Goal: Transaction & Acquisition: Purchase product/service

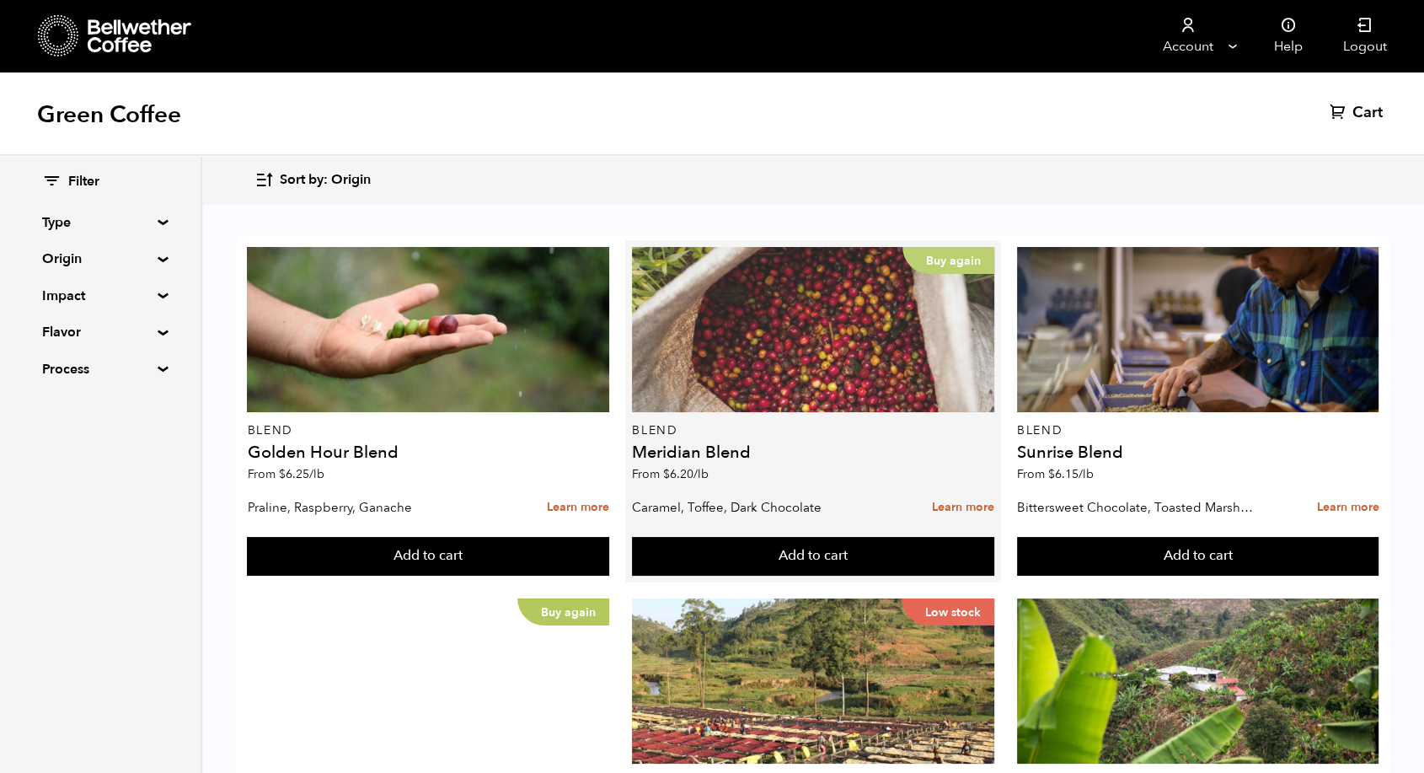
click at [902, 260] on p "Buy again" at bounding box center [948, 260] width 92 height 27
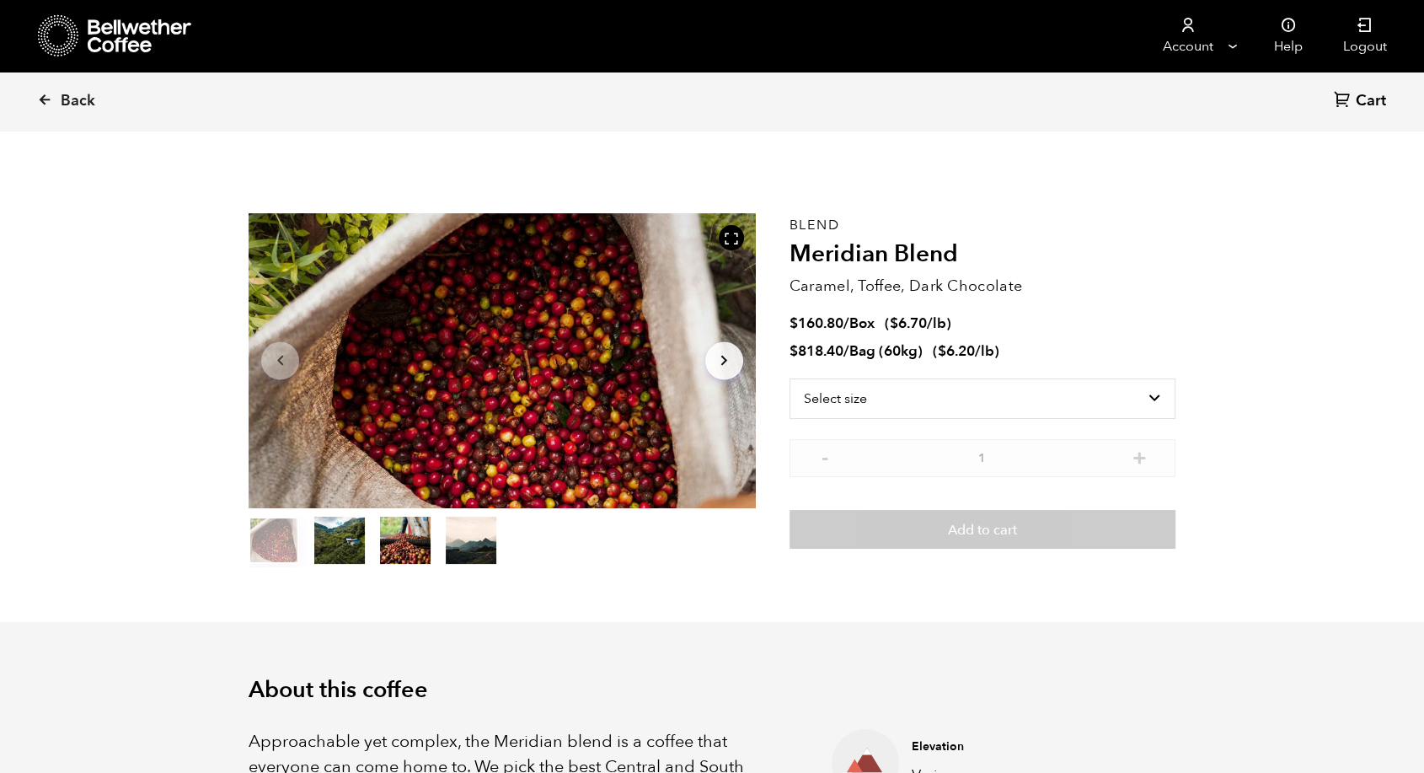
click at [728, 352] on icon "Arrow Right" at bounding box center [724, 361] width 20 height 20
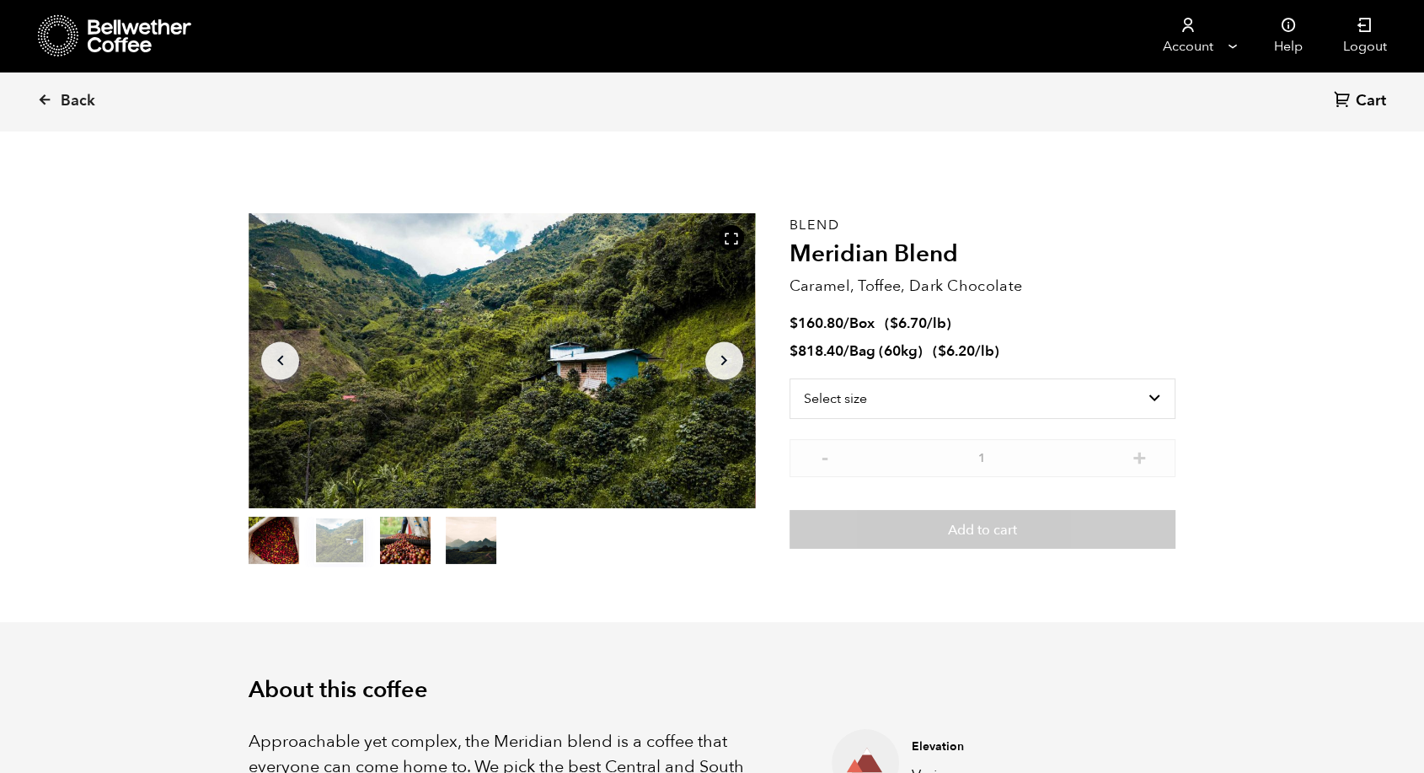
click at [728, 352] on icon "Arrow Right" at bounding box center [724, 361] width 20 height 20
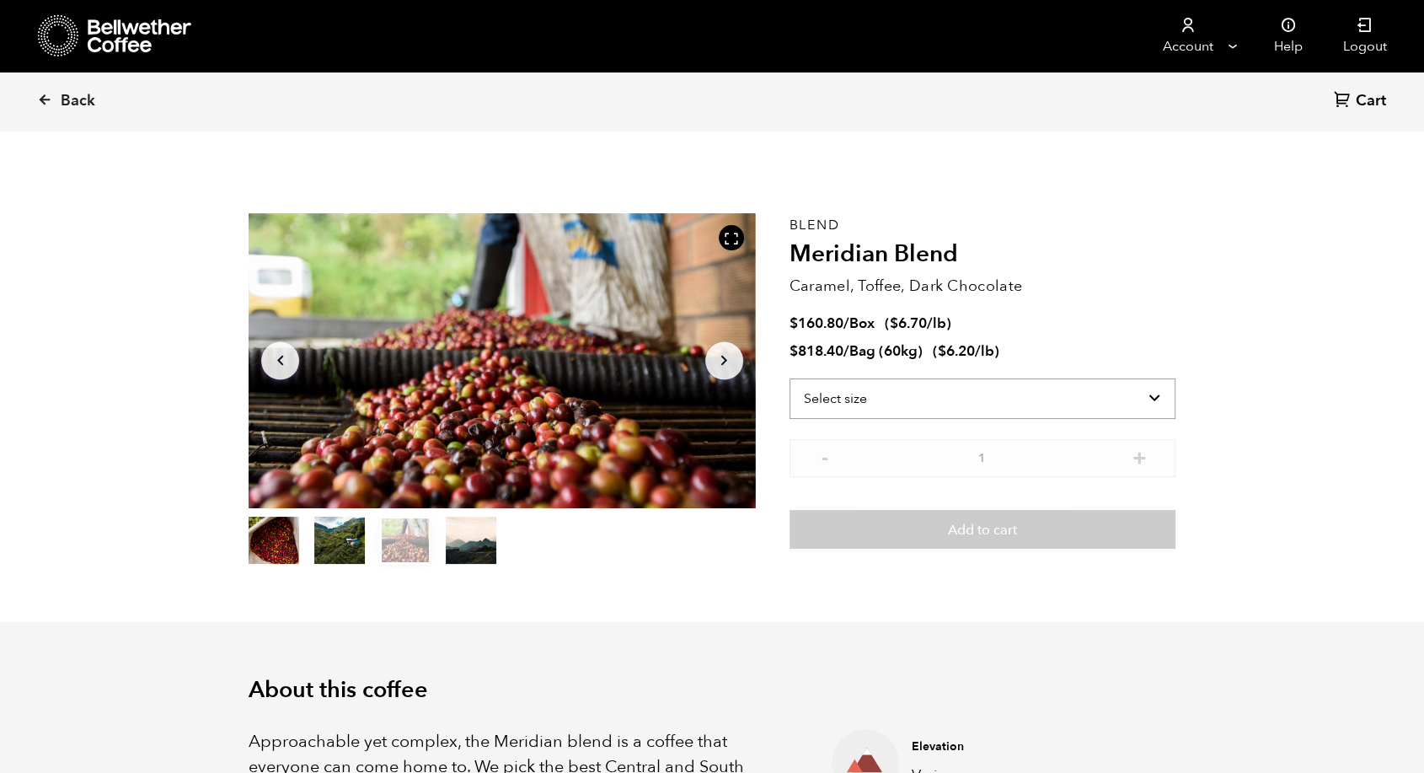
click at [957, 403] on select "Select size Bag (60kg) (132 lbs) Box (24 lbs)" at bounding box center [983, 398] width 386 height 40
select select "box"
click at [790, 378] on select "Select size Bag (60kg) (132 lbs) Box (24 lbs)" at bounding box center [983, 398] width 386 height 40
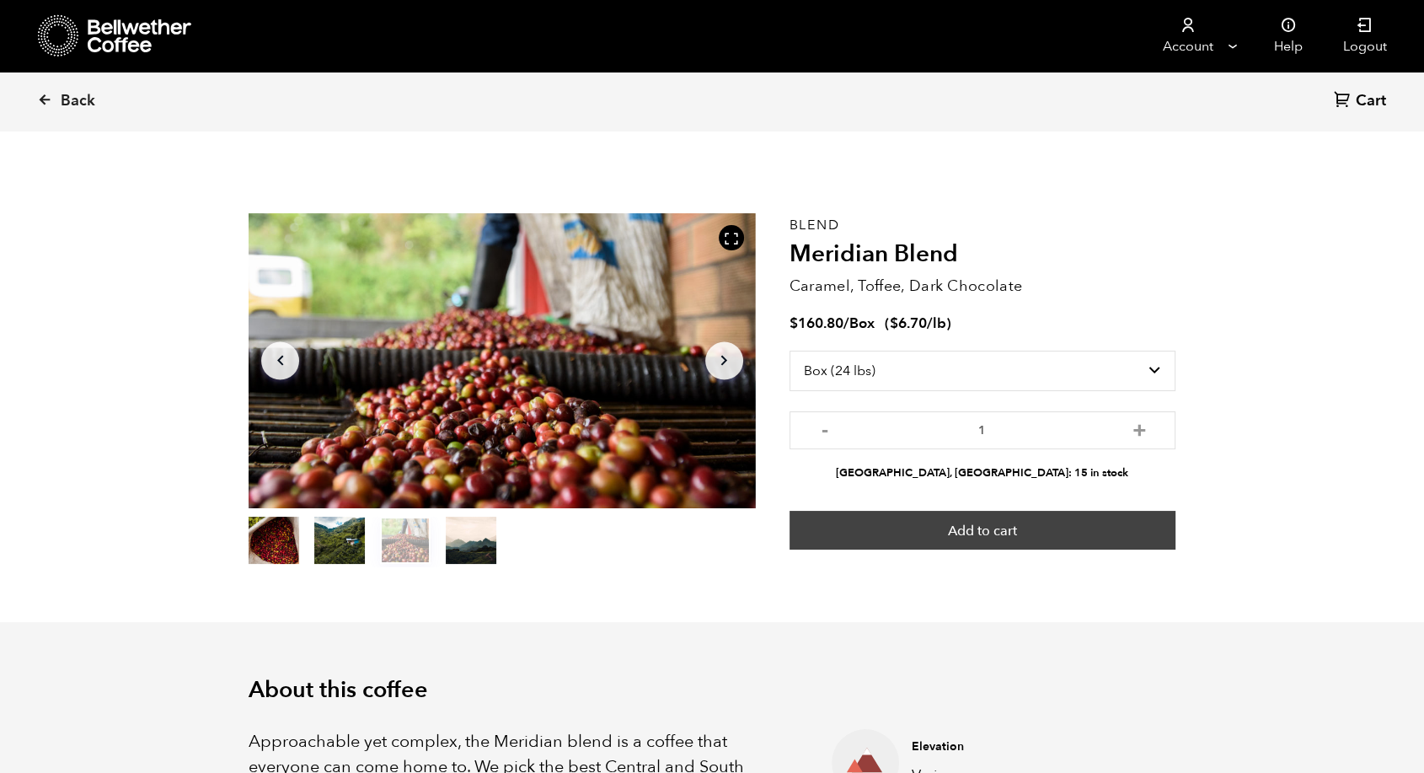
click at [1025, 523] on button "Add to cart" at bounding box center [983, 530] width 386 height 39
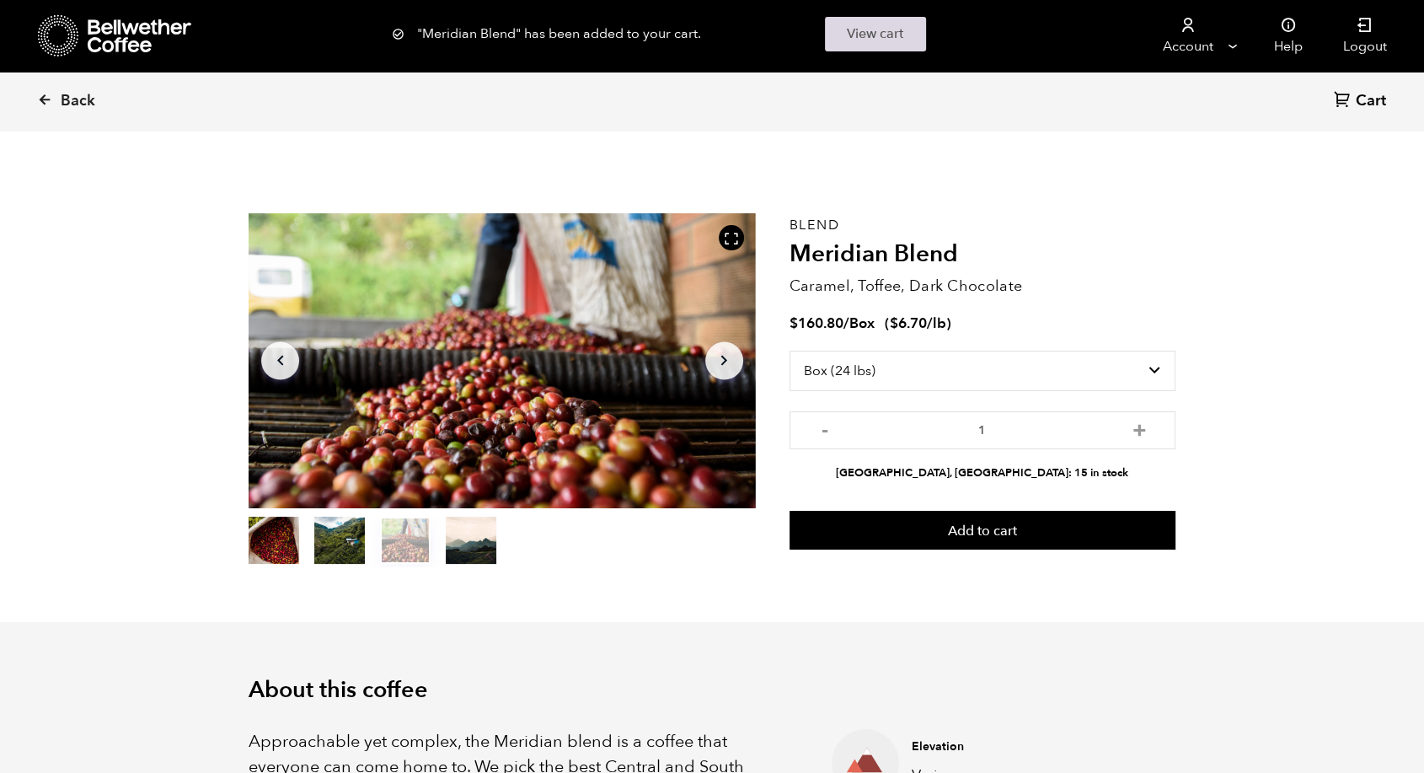
click at [876, 35] on link "View cart" at bounding box center [875, 34] width 101 height 35
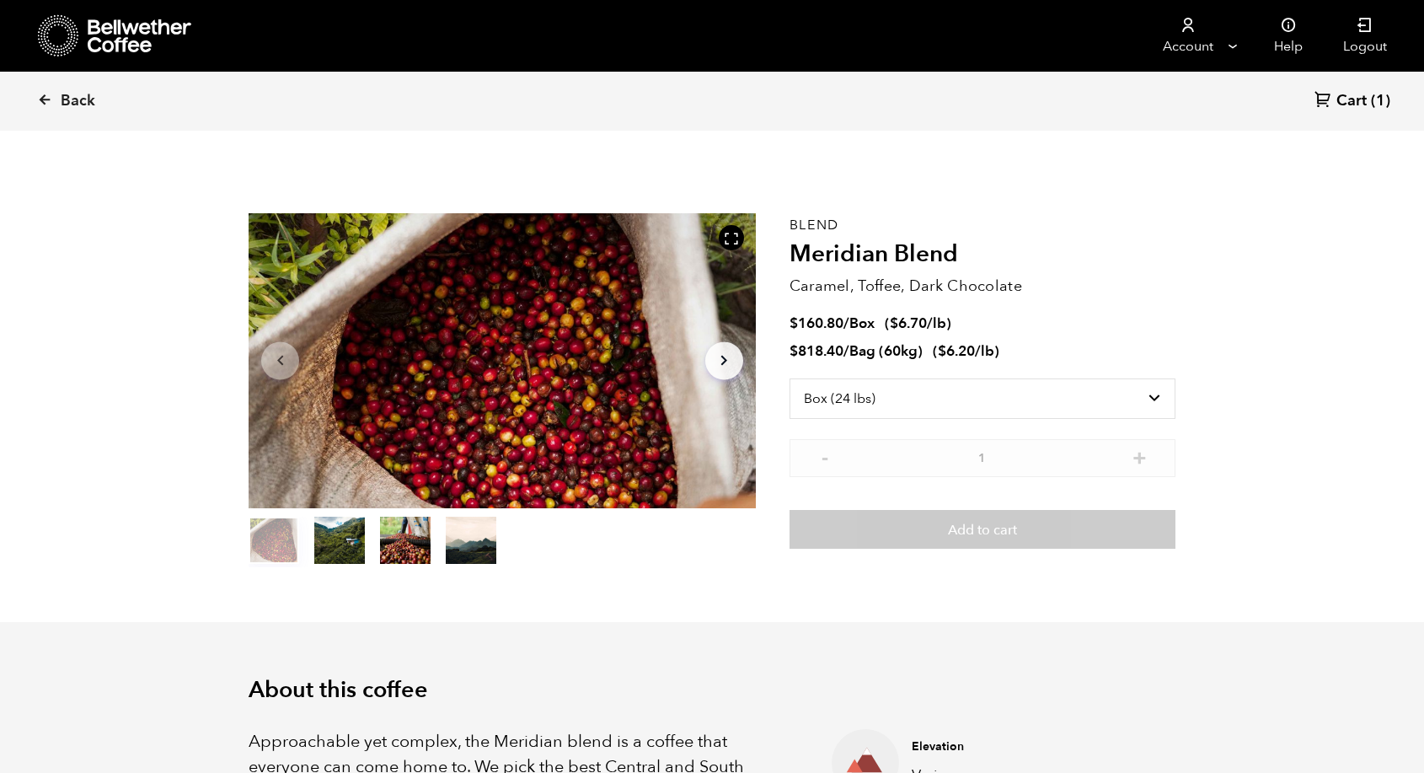
select select "box"
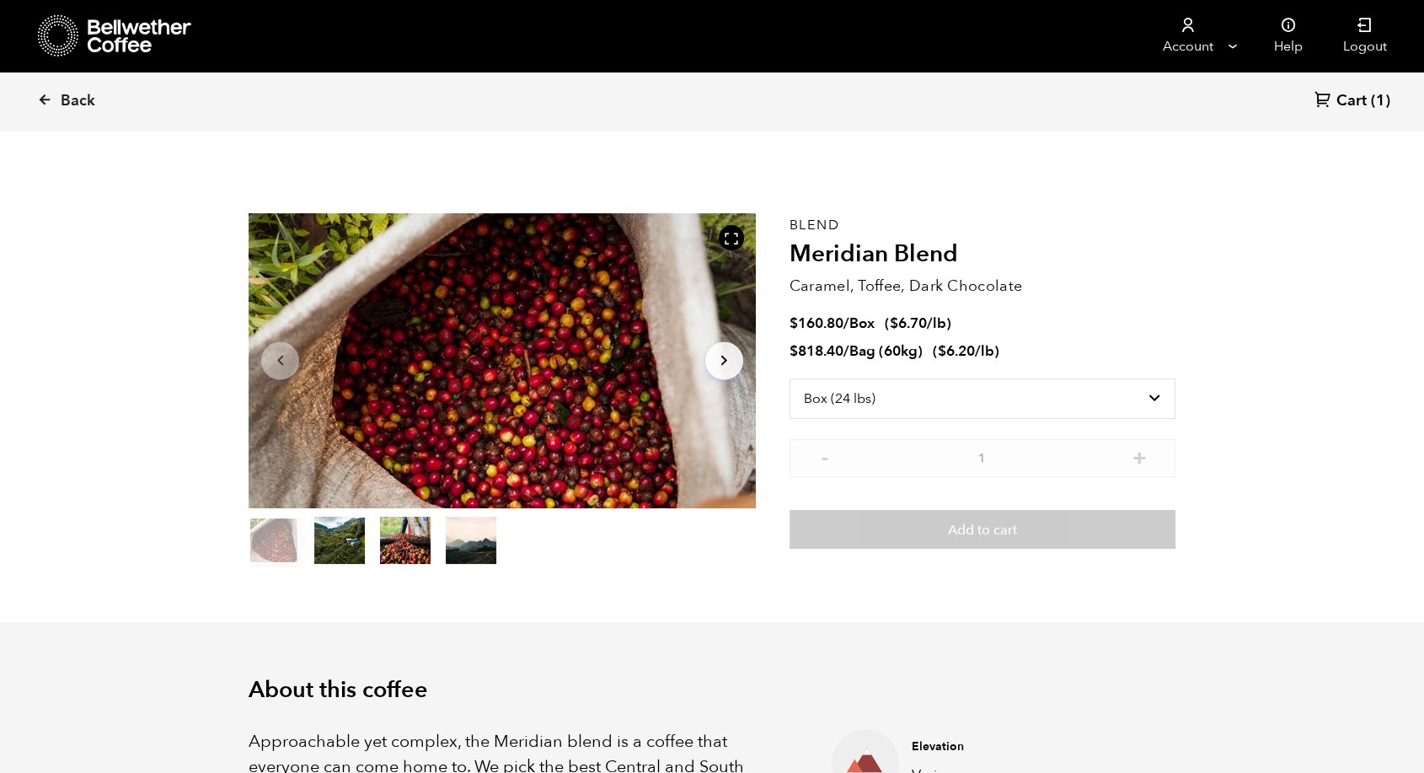
scroll to position [733, 897]
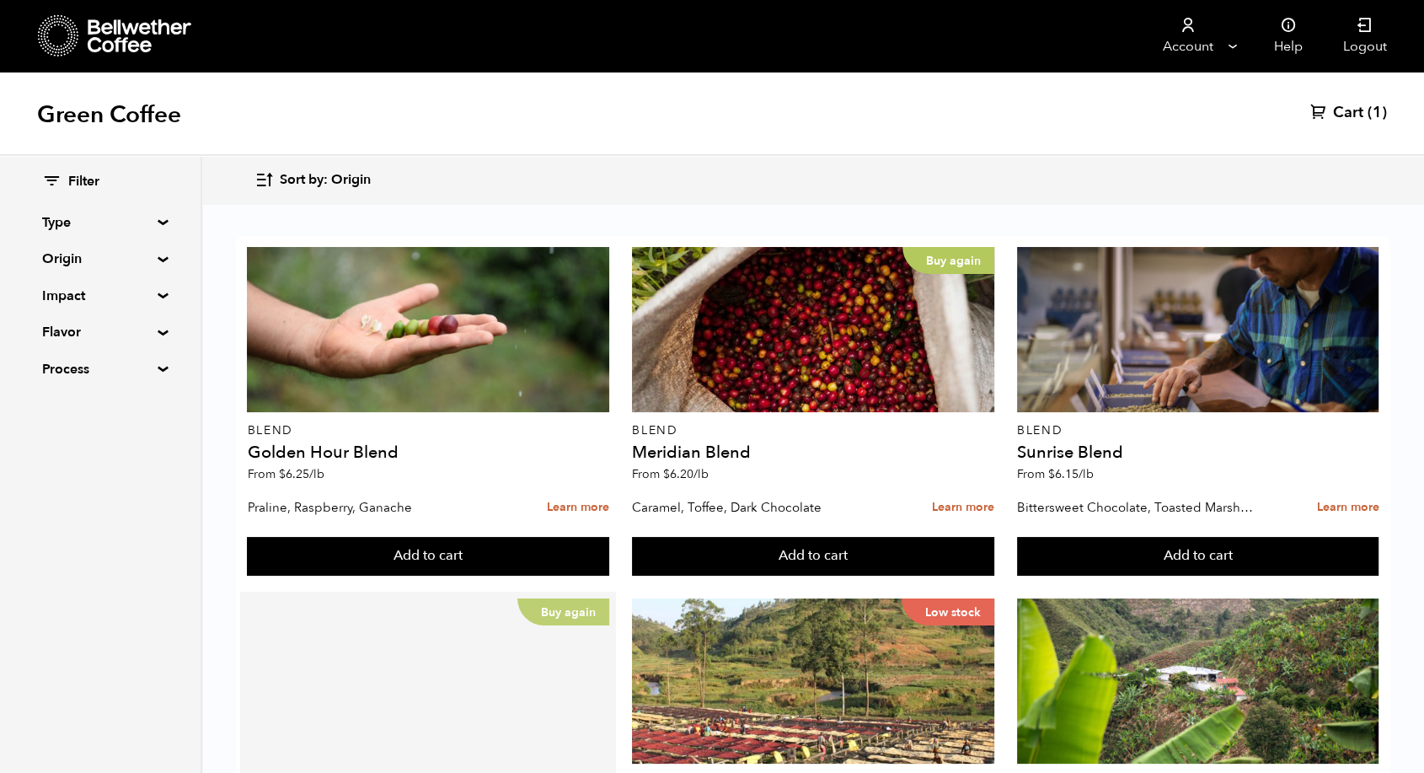
click at [609, 598] on p "Buy again" at bounding box center [563, 611] width 92 height 27
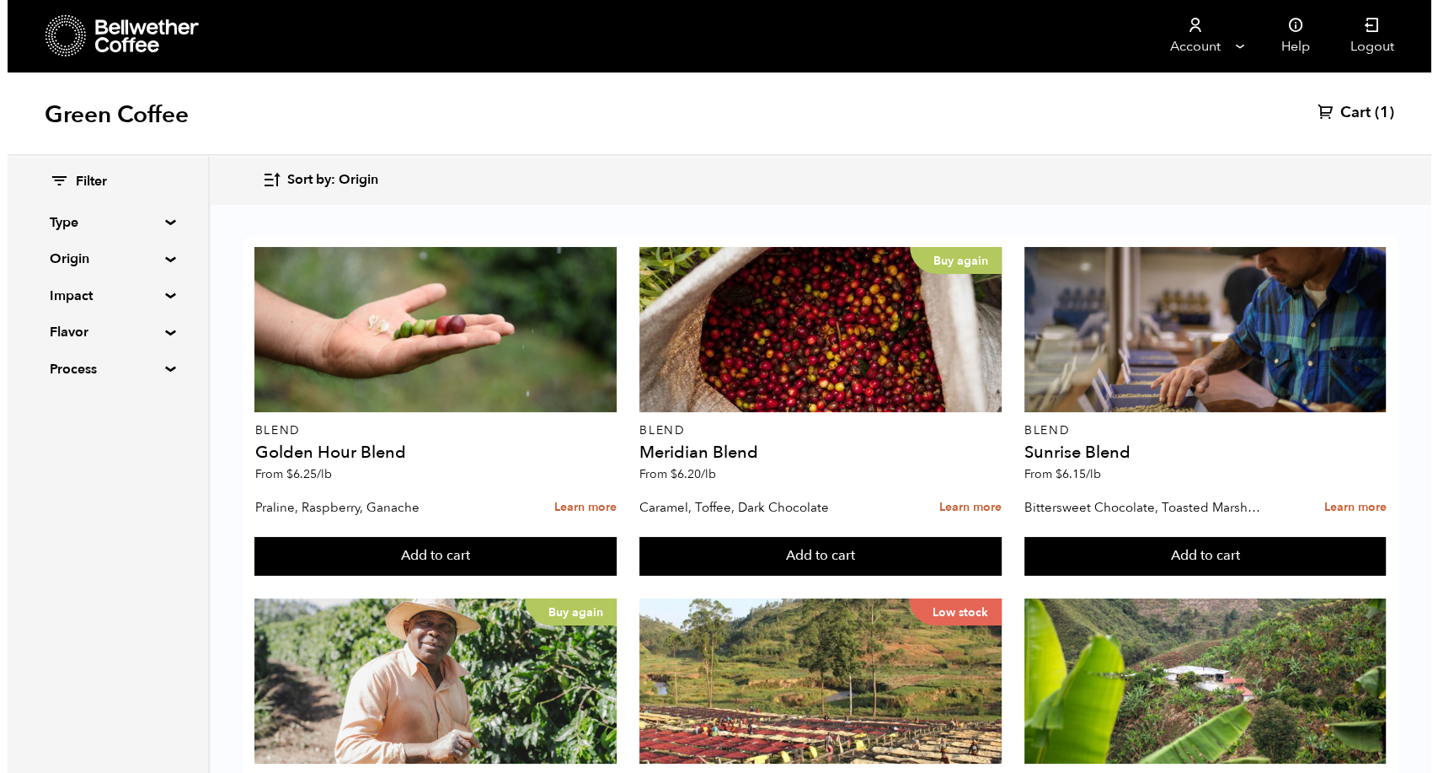
scroll to position [1260, 0]
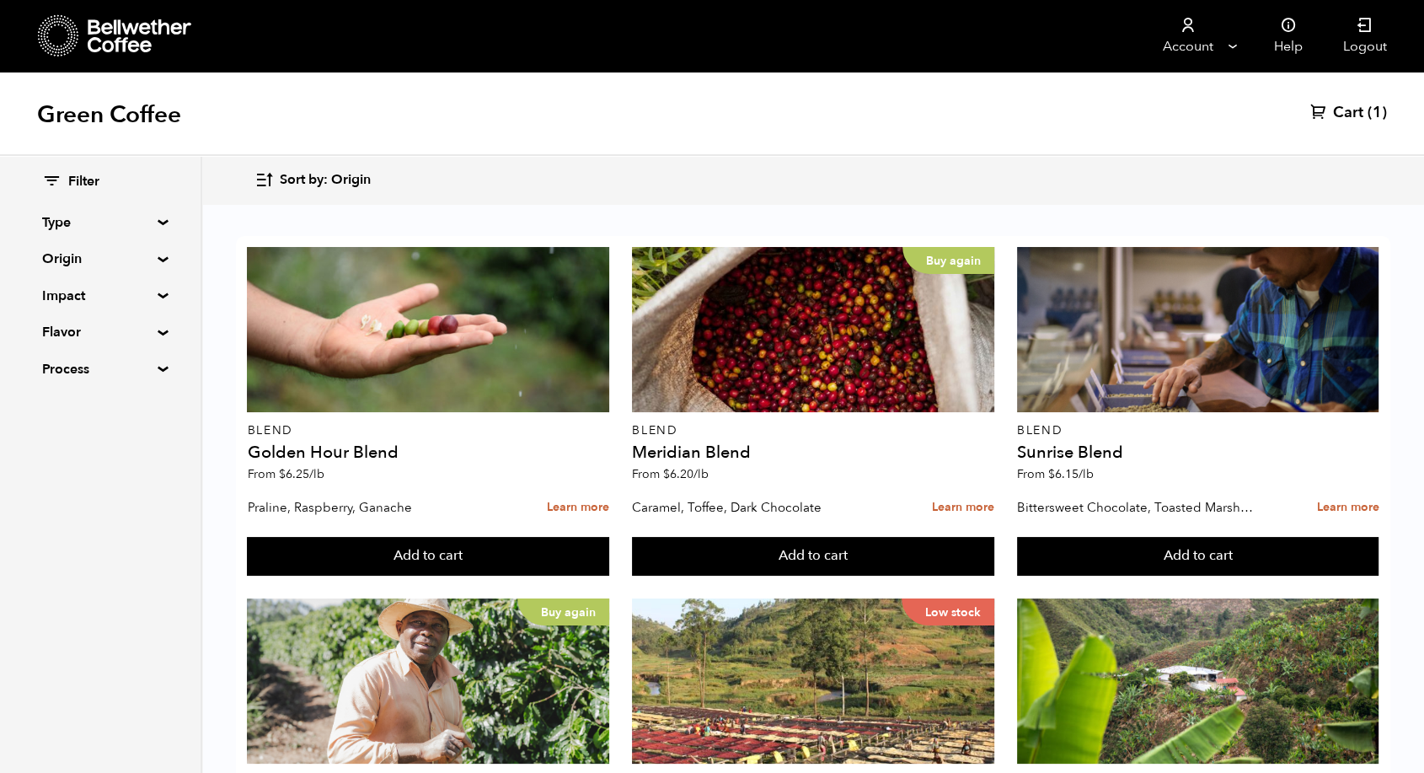
click at [375, 575] on button "Add to cart" at bounding box center [428, 556] width 362 height 39
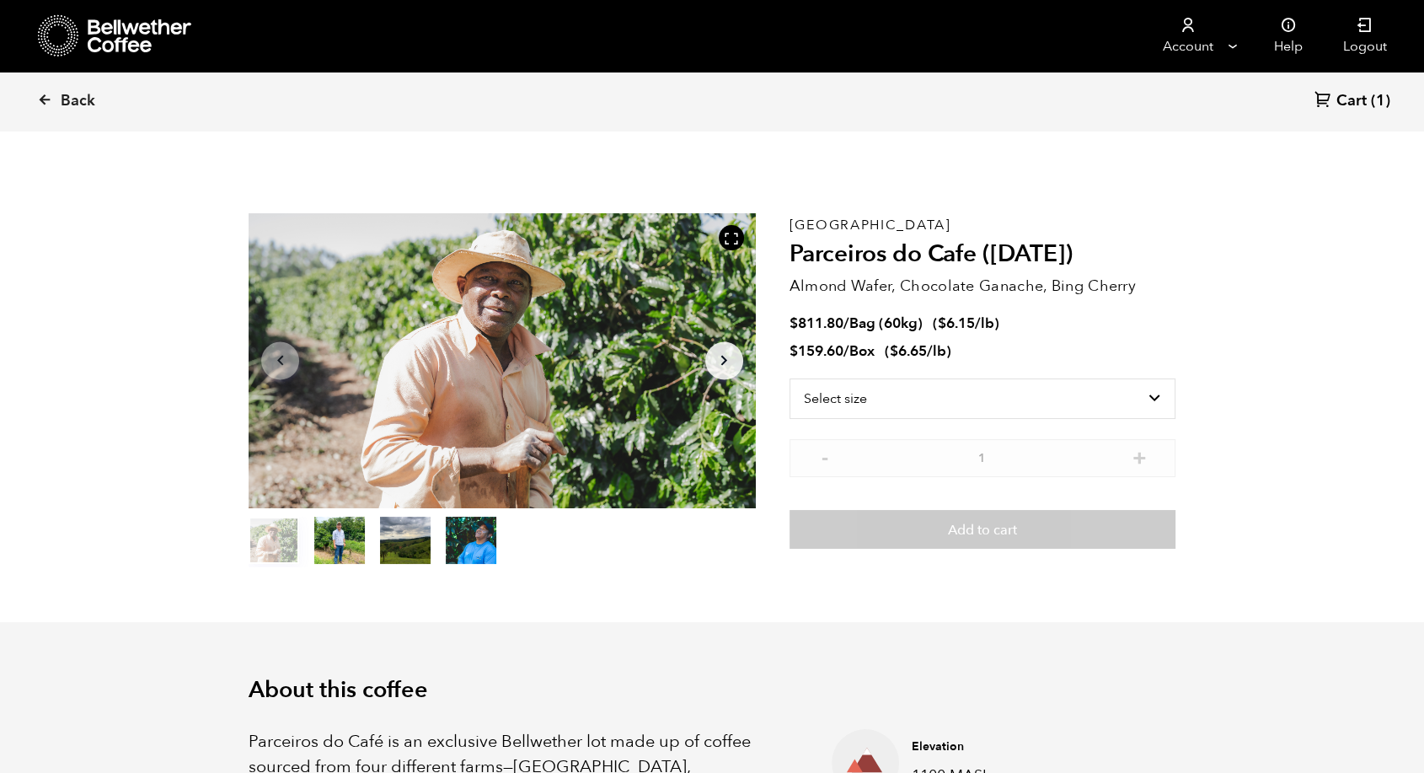
scroll to position [733, 897]
select select "box"
click at [790, 378] on select "Select size Bag (60kg) (132 lbs) Box (24 lbs)" at bounding box center [983, 398] width 386 height 40
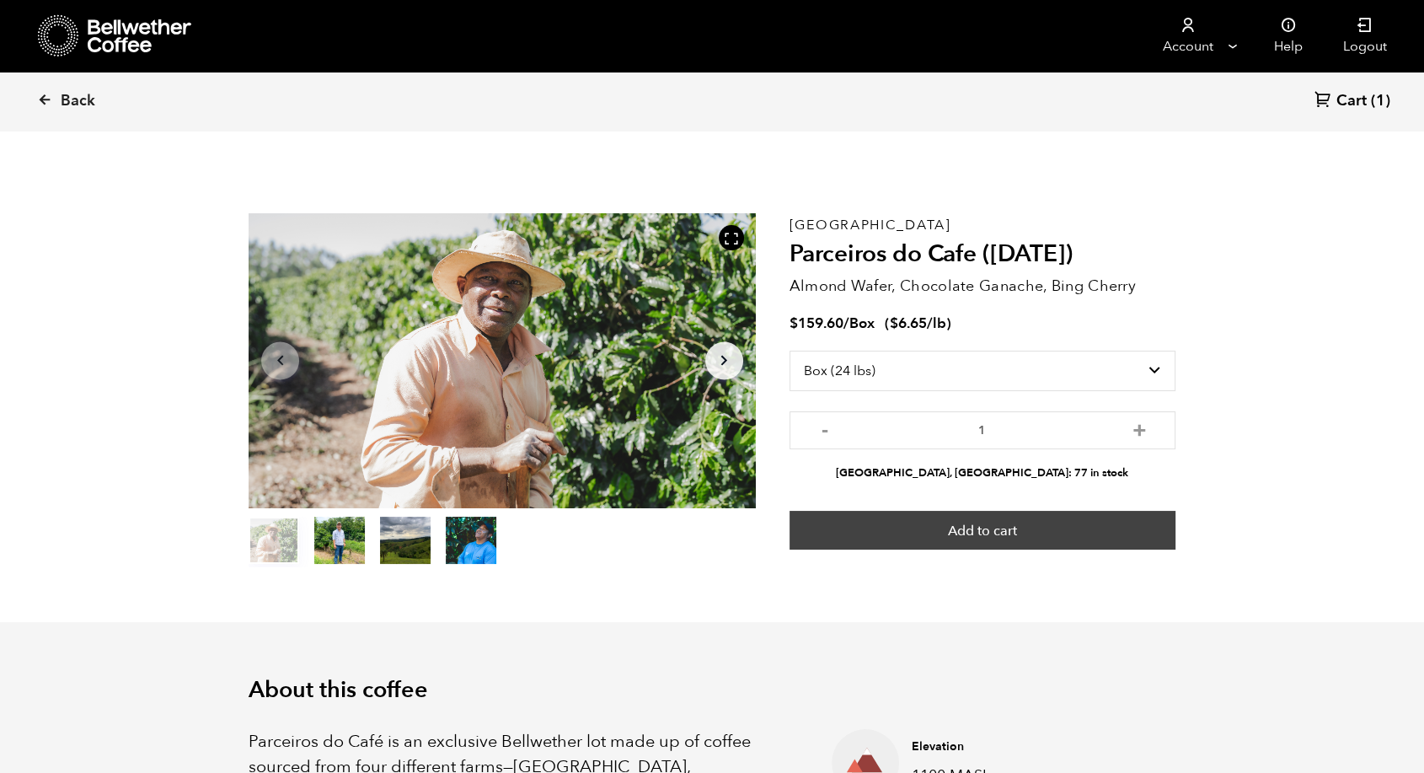
click at [1030, 541] on button "Add to cart" at bounding box center [983, 530] width 386 height 39
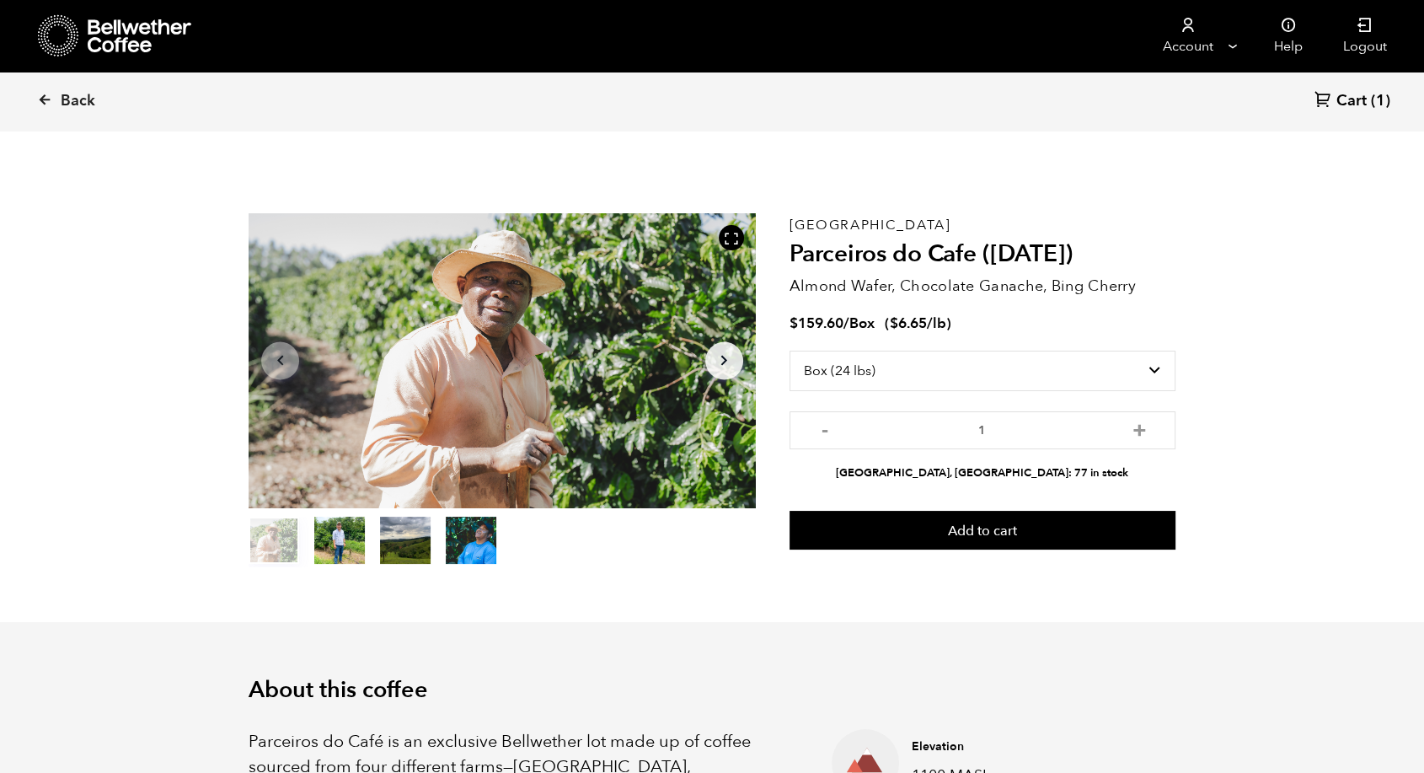
click at [1354, 94] on span "Cart" at bounding box center [1351, 101] width 30 height 20
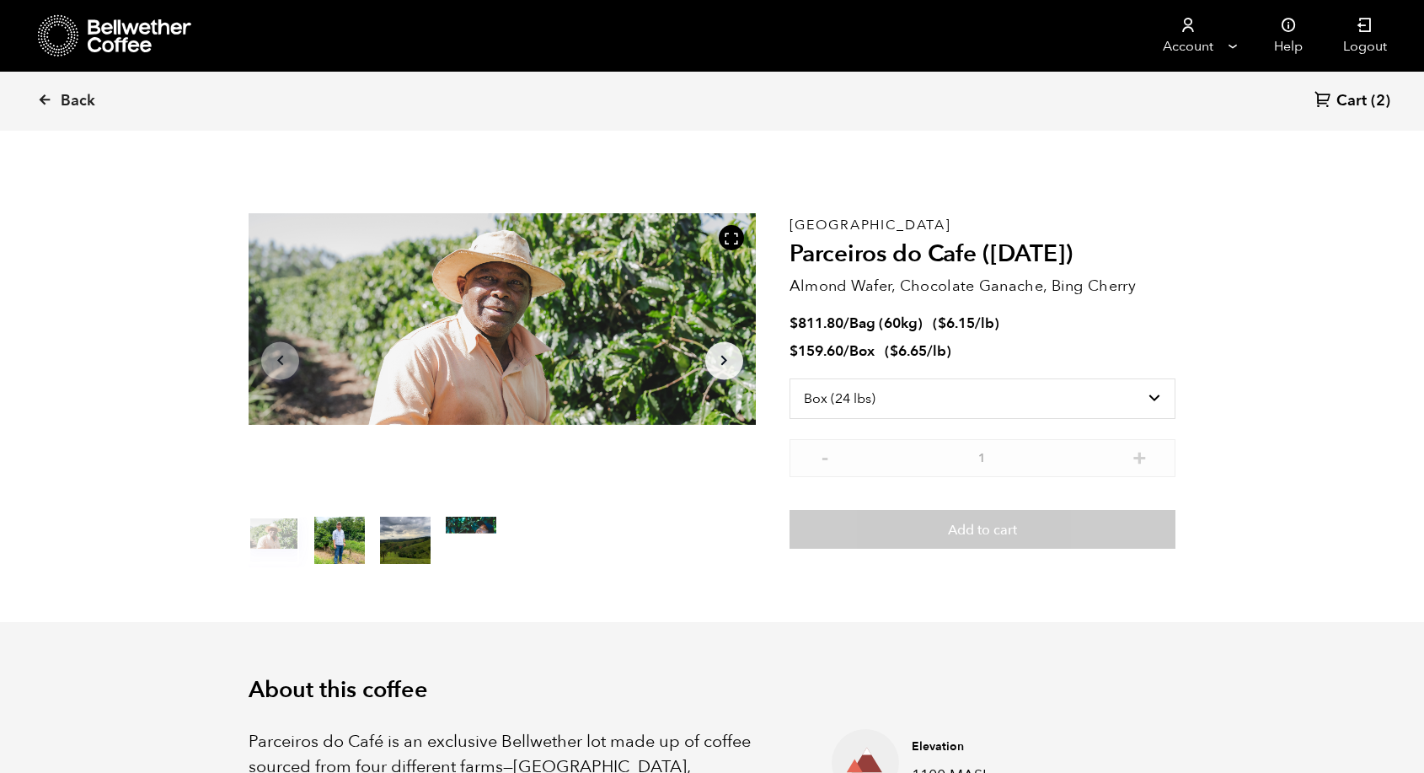
select select "box"
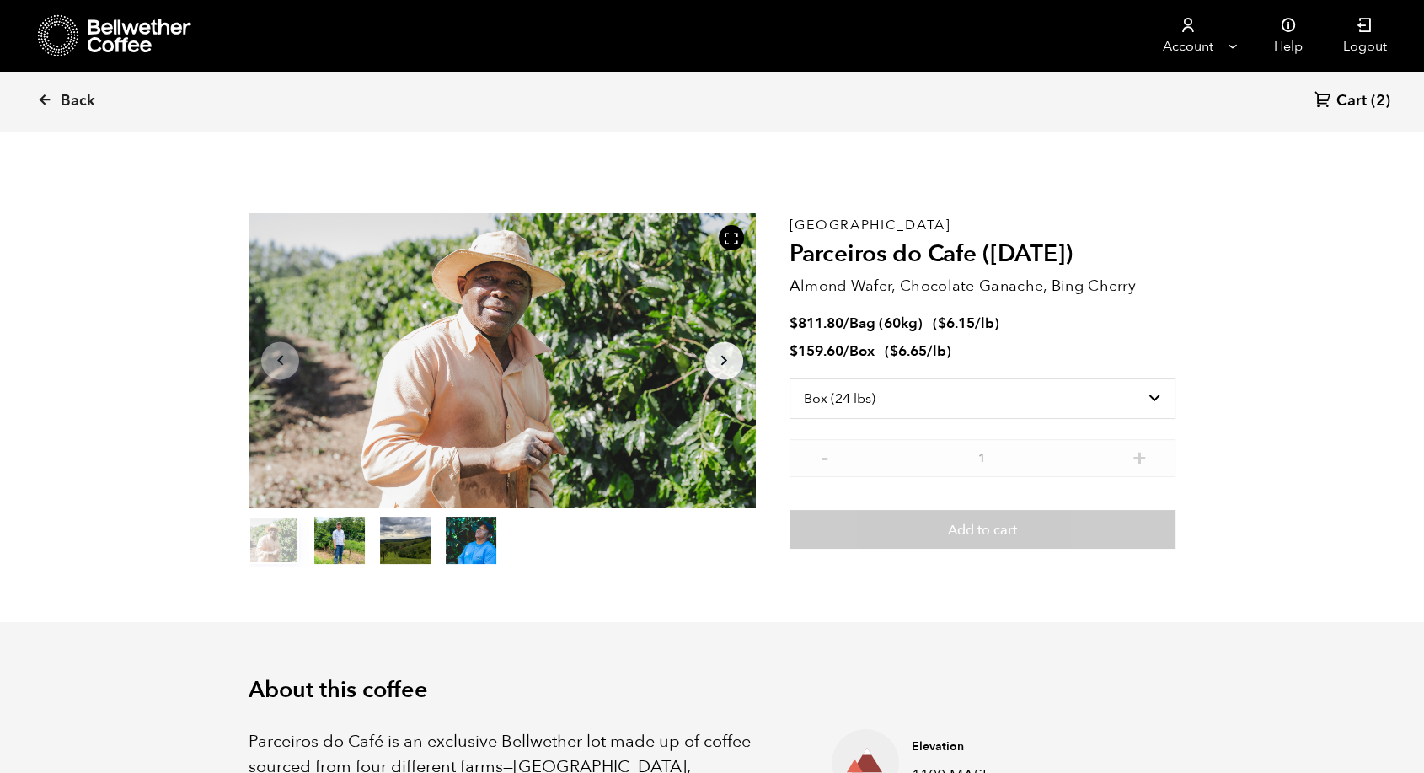
scroll to position [733, 897]
click at [69, 98] on span "Back" at bounding box center [78, 101] width 35 height 20
click at [131, 31] on icon at bounding box center [140, 36] width 105 height 34
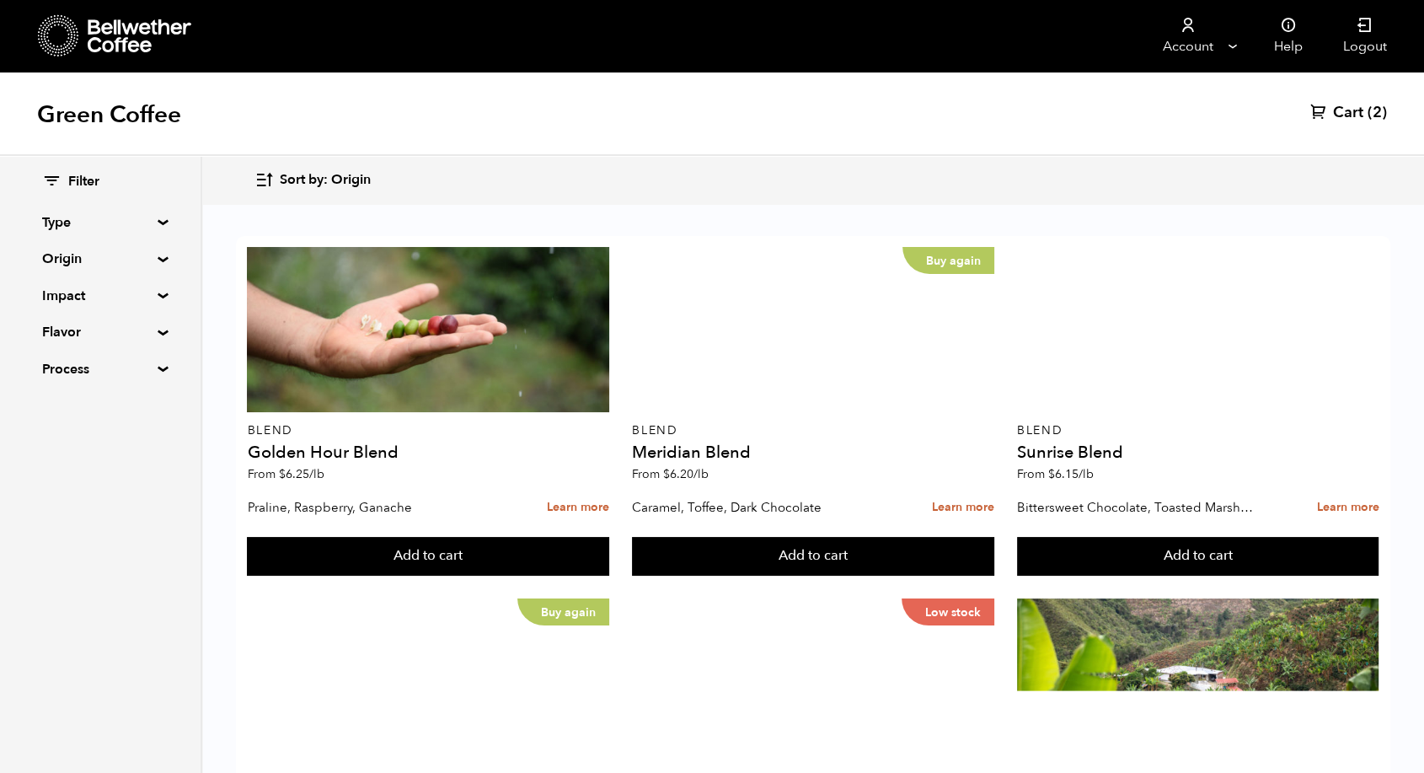
scroll to position [1260, 0]
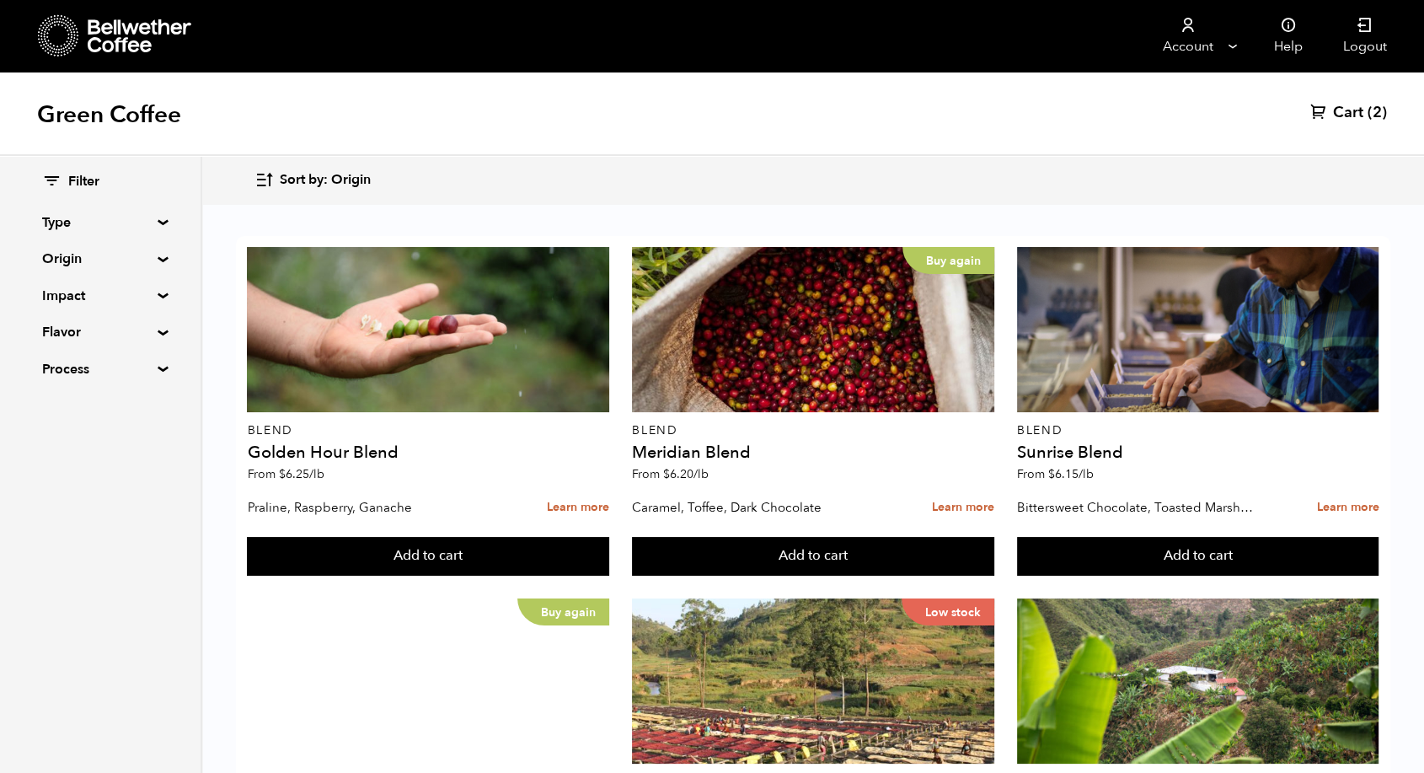
click at [399, 575] on button "Add to cart" at bounding box center [428, 556] width 362 height 39
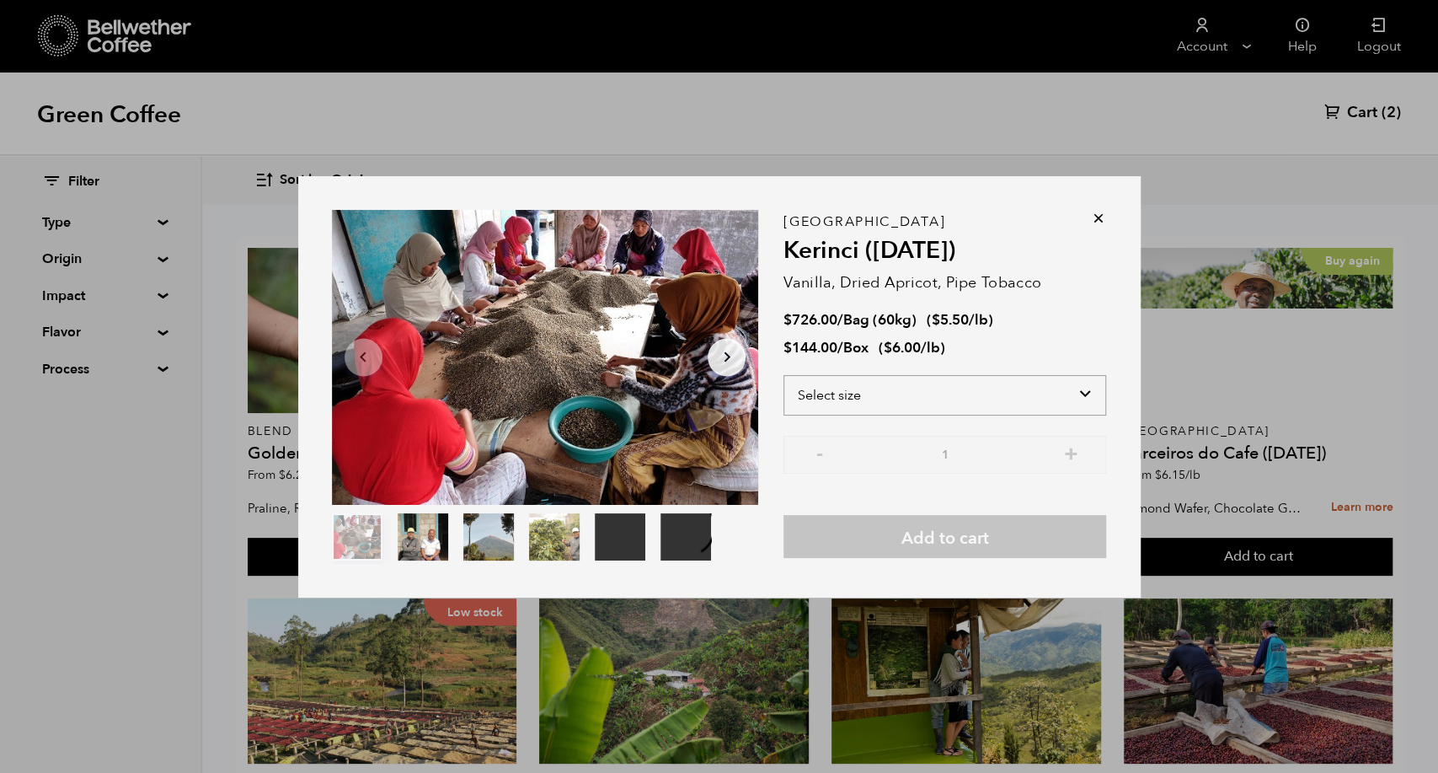
click at [903, 392] on select "Select size Bag (60kg) (132 lbs) Box (24 lbs)" at bounding box center [945, 395] width 323 height 40
select select "box"
click at [784, 375] on select "Select size Bag (60kg) (132 lbs) Box (24 lbs)" at bounding box center [945, 395] width 323 height 40
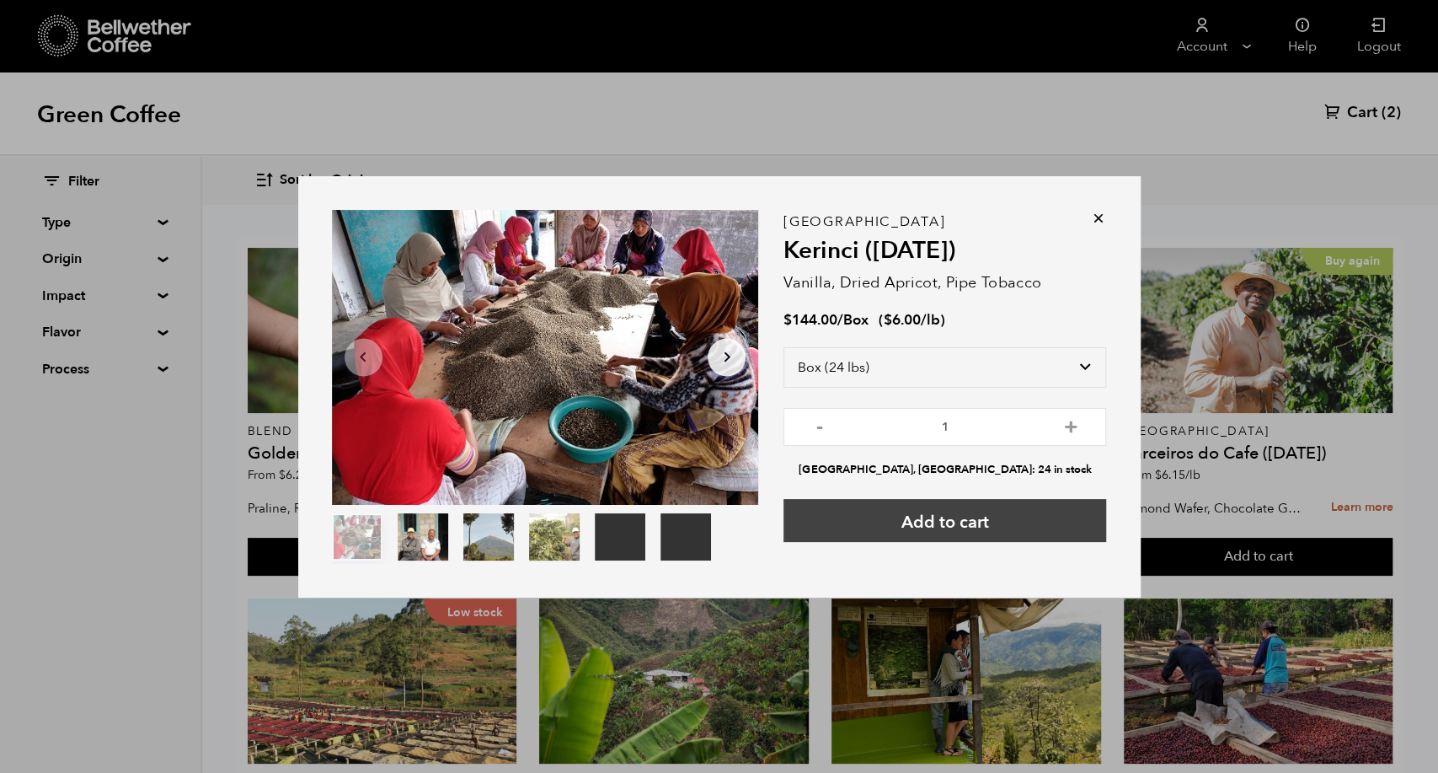
click at [897, 515] on button "Add to cart" at bounding box center [945, 520] width 323 height 43
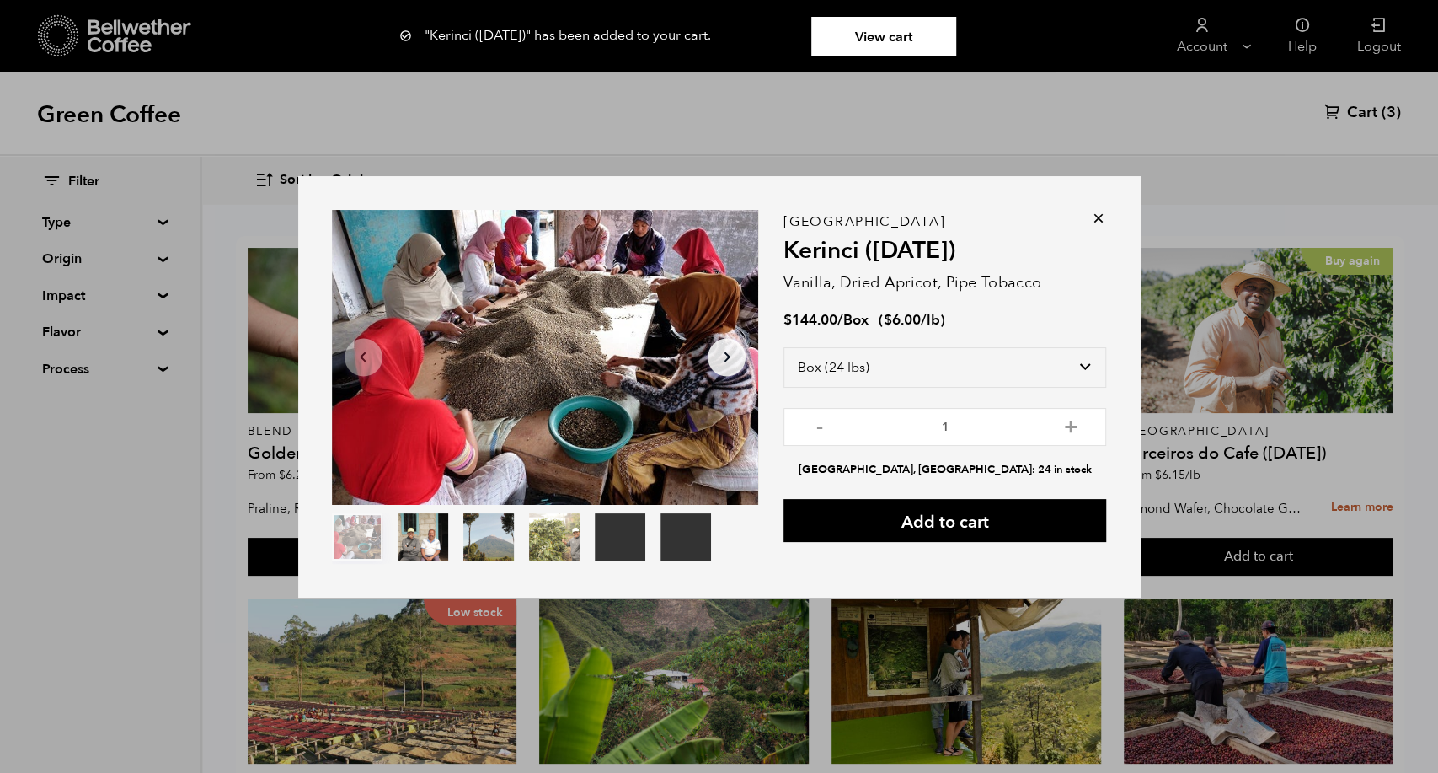
click at [1093, 222] on icon at bounding box center [1098, 218] width 17 height 17
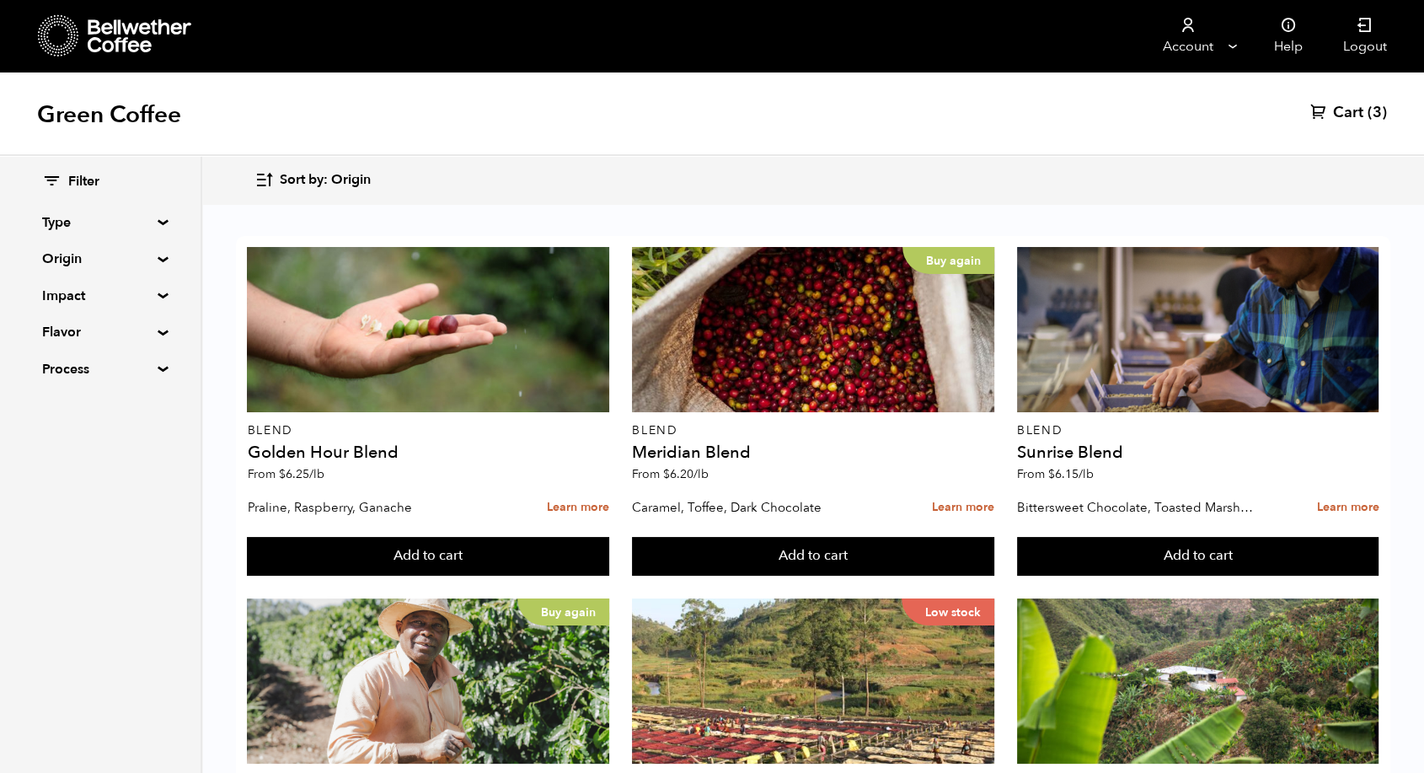
click at [1357, 116] on span "Cart" at bounding box center [1348, 113] width 30 height 20
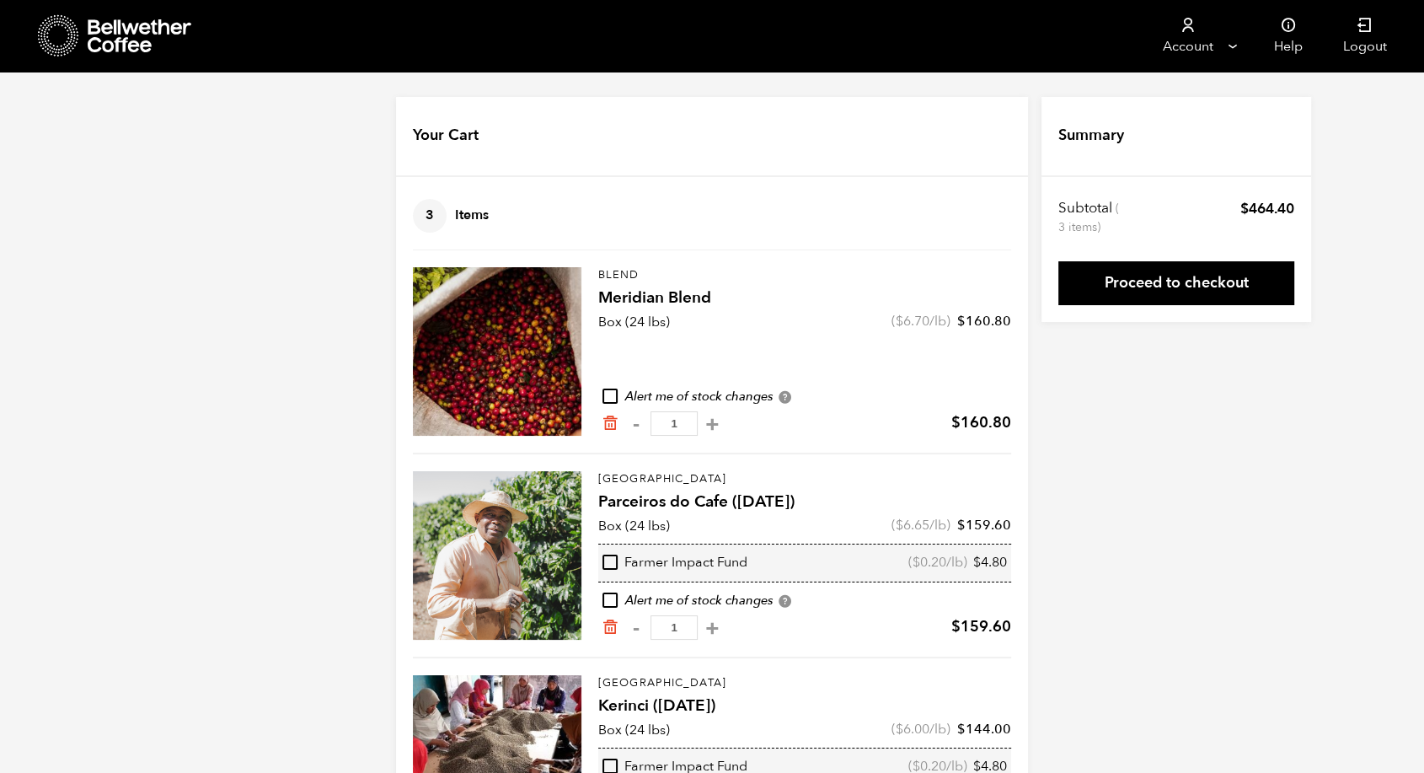
scroll to position [113, 0]
